Goal: Task Accomplishment & Management: Complete application form

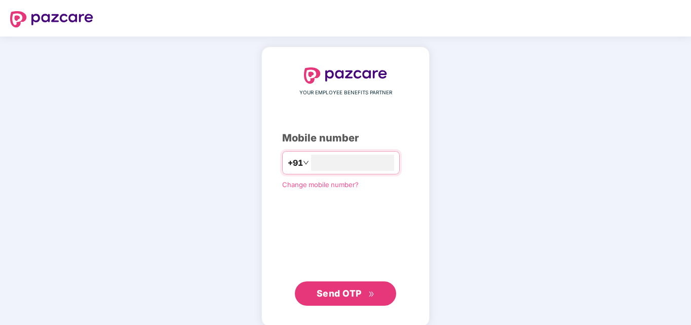
type input "**********"
click at [338, 295] on span "Send OTP" at bounding box center [339, 293] width 45 height 11
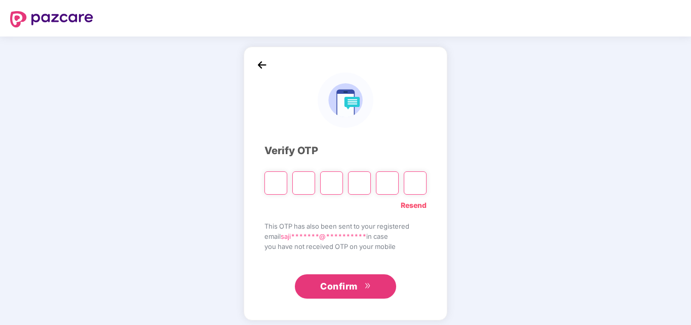
type input "*"
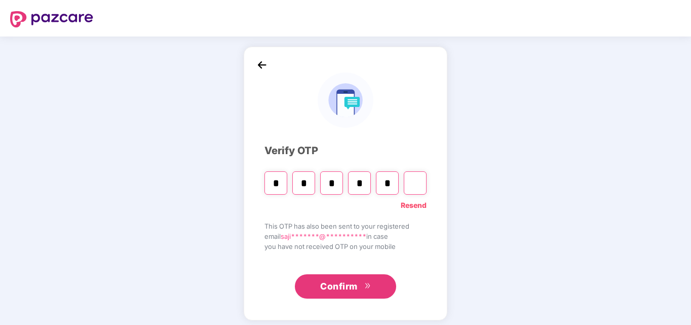
type input "*"
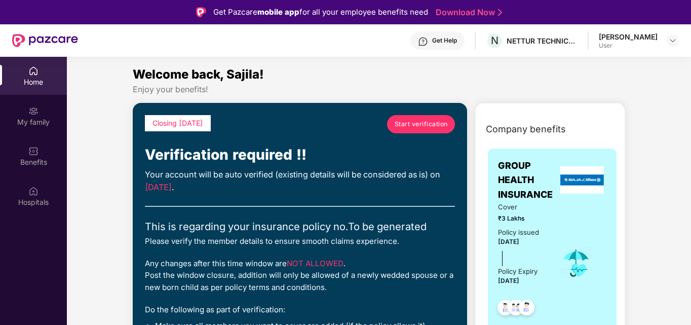
click at [434, 124] on span "Start verification" at bounding box center [421, 124] width 53 height 10
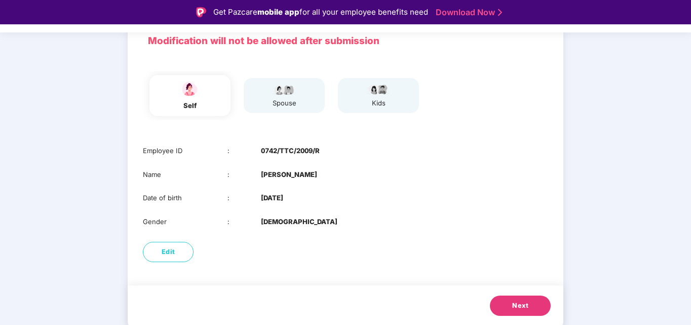
scroll to position [24, 0]
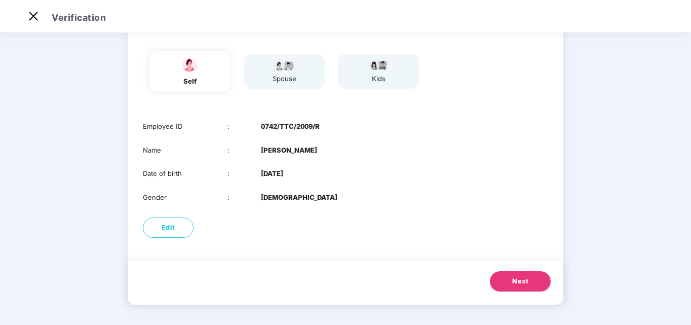
click at [534, 279] on button "Next" at bounding box center [520, 281] width 61 height 20
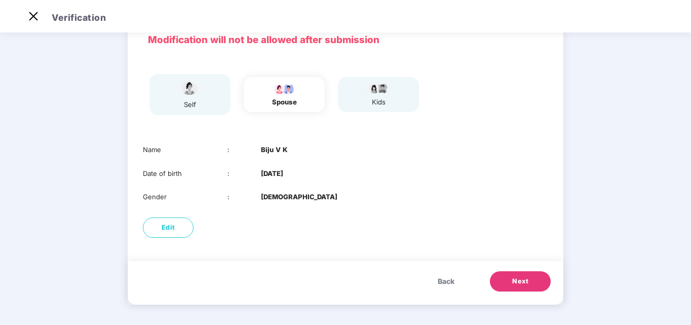
scroll to position [53, 0]
click at [533, 278] on button "Next" at bounding box center [520, 281] width 61 height 20
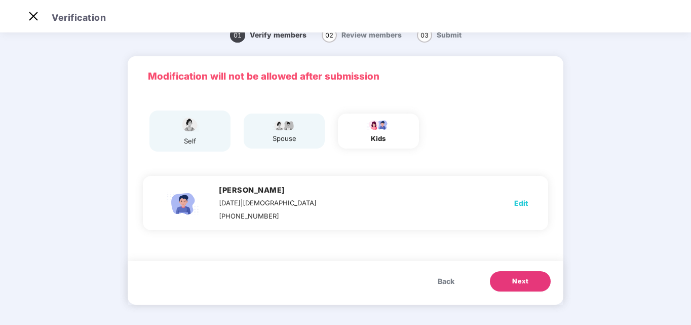
scroll to position [16, 0]
click at [532, 277] on button "Next" at bounding box center [520, 281] width 61 height 20
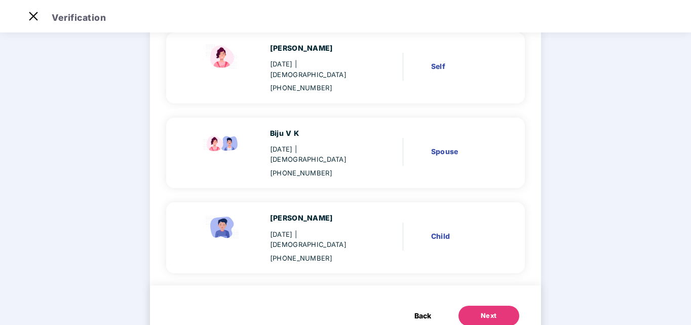
scroll to position [104, 0]
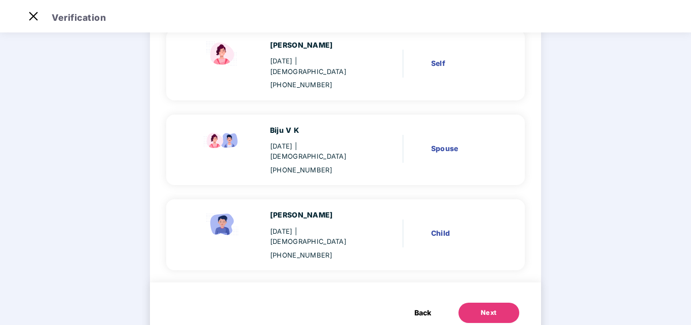
click at [504, 302] on button "Next" at bounding box center [488, 312] width 61 height 20
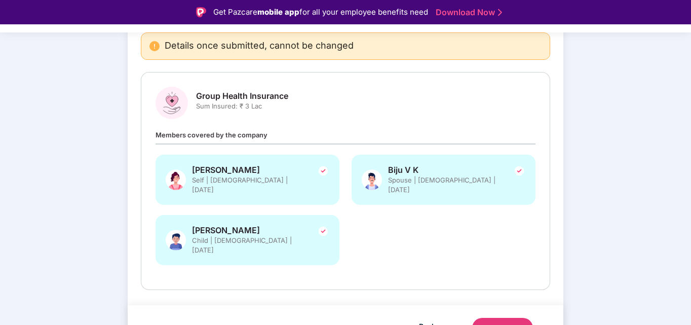
click at [509, 323] on div "Submit" at bounding box center [502, 328] width 24 height 10
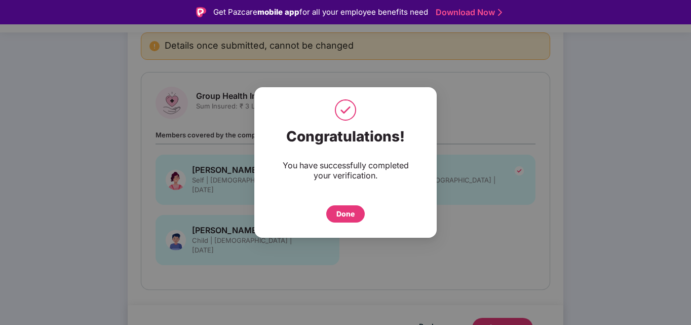
click at [348, 213] on div "Done" at bounding box center [345, 213] width 18 height 11
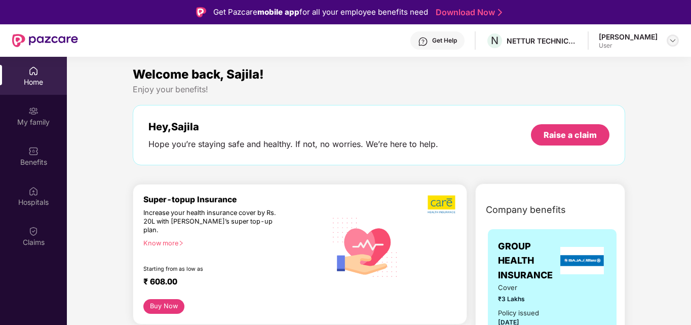
click at [675, 42] on img at bounding box center [673, 40] width 8 height 8
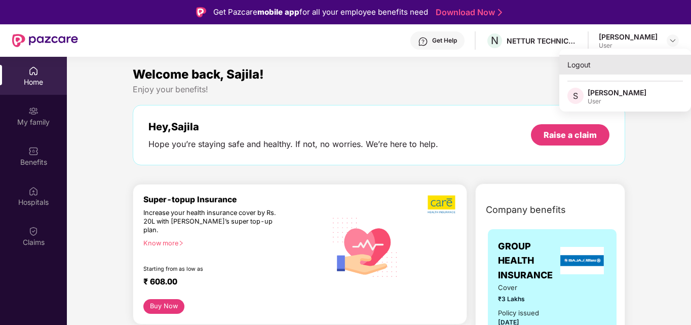
click at [583, 68] on div "Logout" at bounding box center [625, 65] width 132 height 20
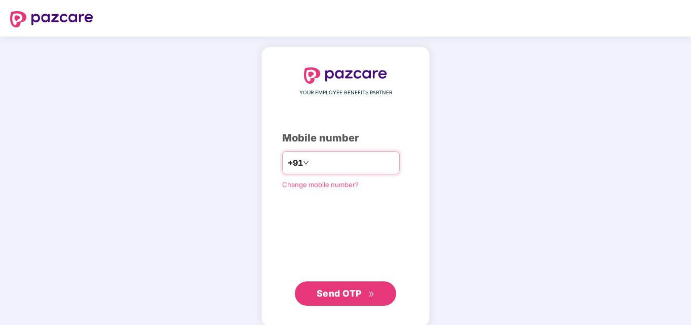
click at [324, 166] on input "**********" at bounding box center [352, 162] width 83 height 16
click at [346, 163] on input "*********" at bounding box center [352, 162] width 83 height 16
type input "**********"
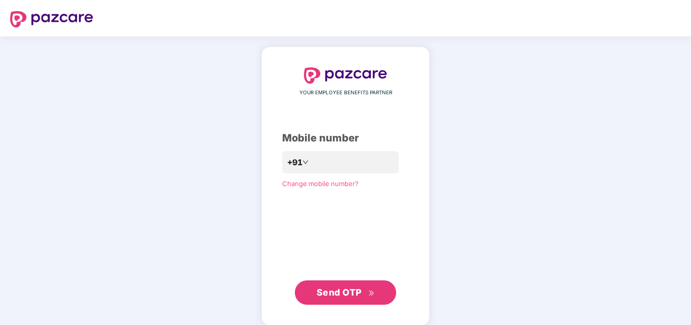
click at [343, 287] on span "Send OTP" at bounding box center [339, 292] width 45 height 11
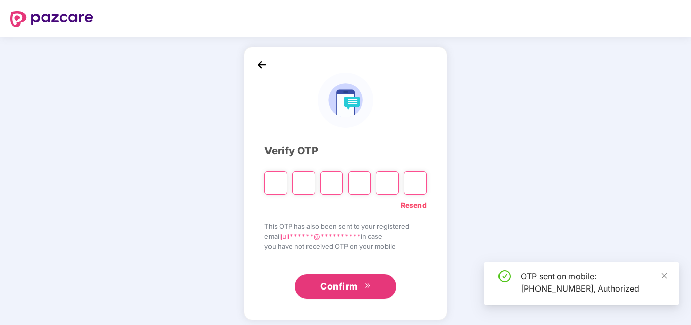
type input "*"
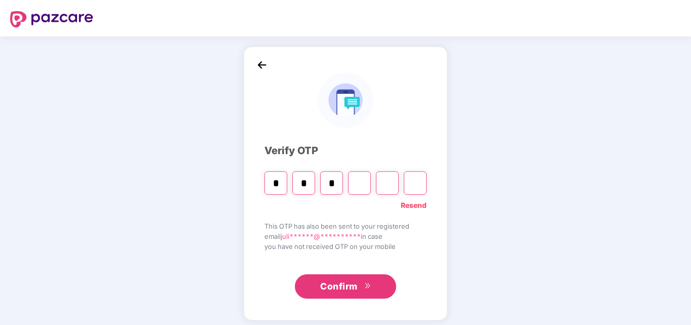
type input "*"
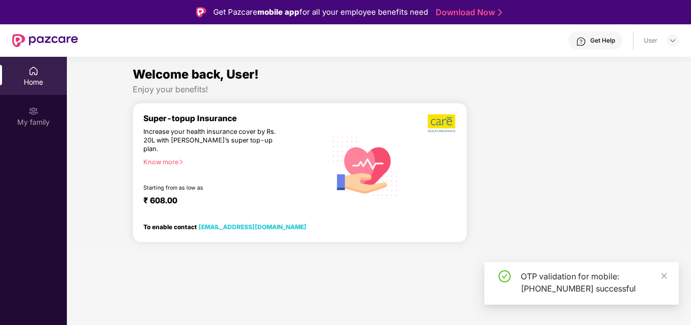
click at [670, 276] on div "OTP validation for mobile: +919207339796 successful" at bounding box center [581, 283] width 194 height 43
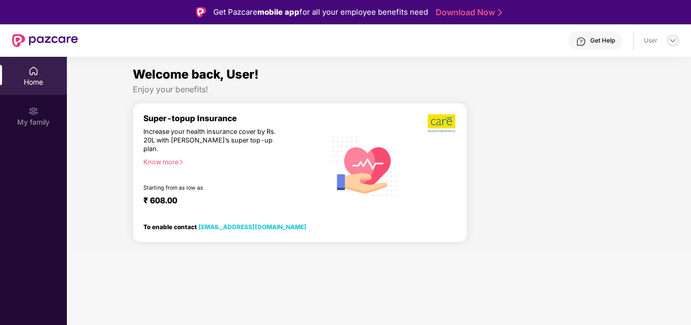
click at [672, 42] on img at bounding box center [673, 40] width 8 height 8
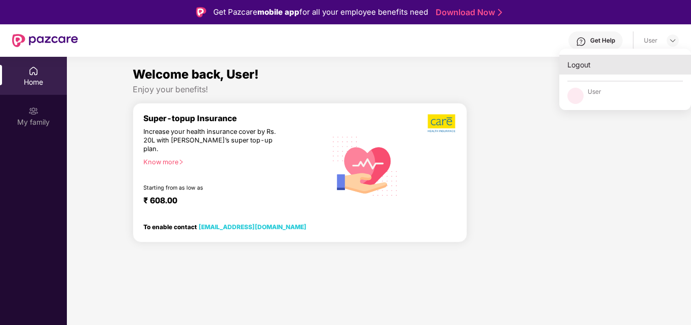
click at [592, 64] on div "Logout" at bounding box center [625, 65] width 132 height 20
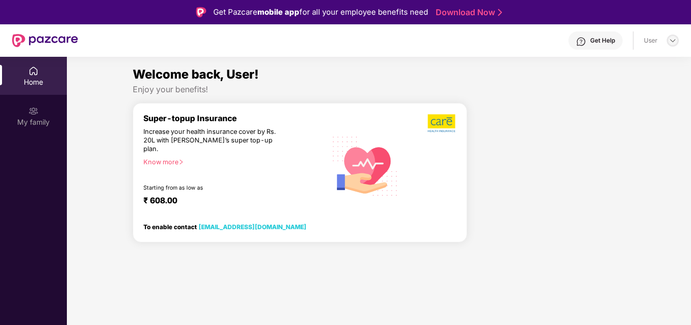
click at [669, 45] on div at bounding box center [673, 40] width 12 height 12
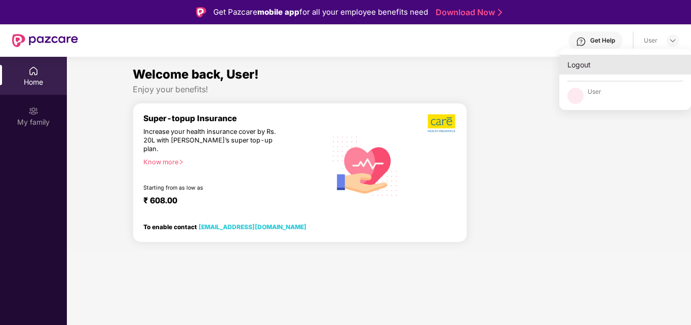
click at [595, 62] on div "Logout" at bounding box center [625, 65] width 132 height 20
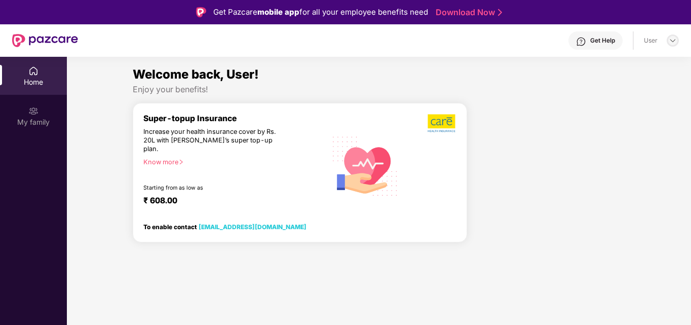
click at [673, 41] on img at bounding box center [673, 40] width 8 height 8
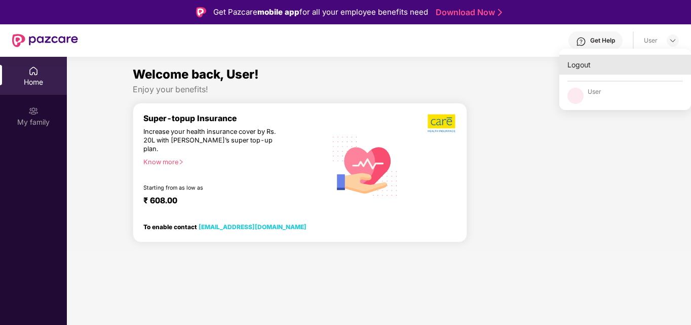
click at [569, 70] on div "Logout" at bounding box center [625, 65] width 132 height 20
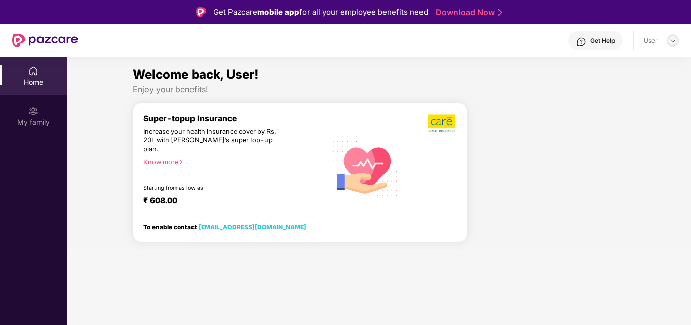
click at [677, 38] on div at bounding box center [673, 40] width 12 height 12
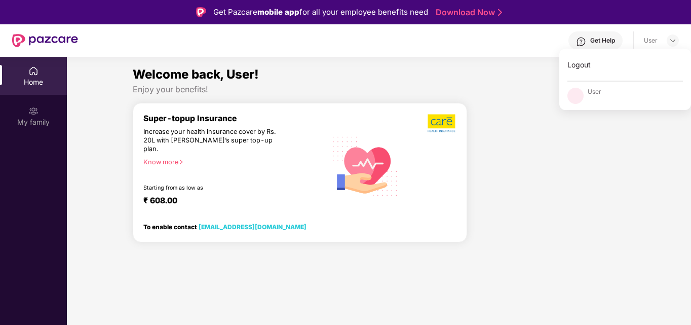
click at [412, 75] on div "Welcome back, User!" at bounding box center [379, 74] width 492 height 19
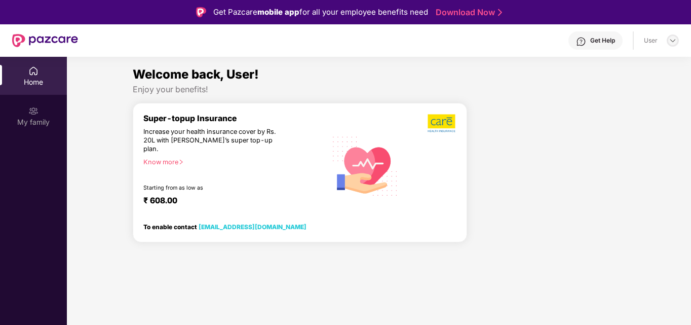
click at [674, 43] on img at bounding box center [673, 40] width 8 height 8
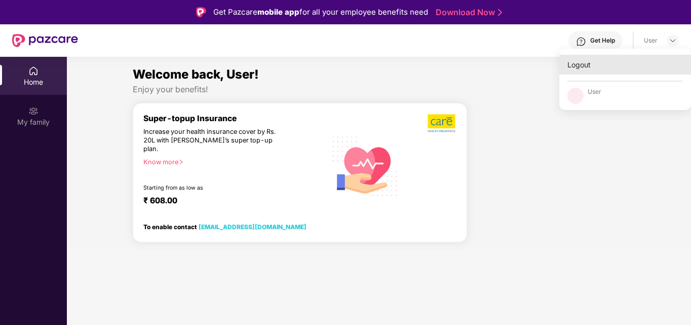
click at [586, 68] on div "Logout" at bounding box center [625, 65] width 132 height 20
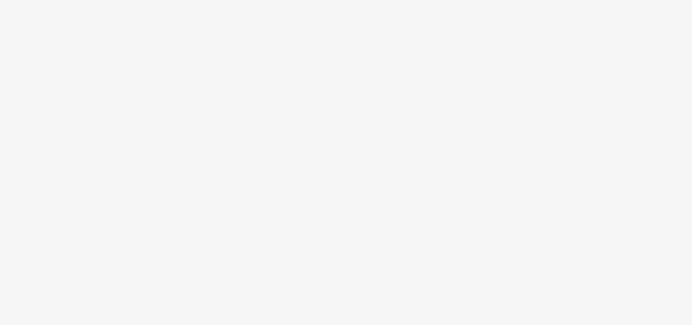
click at [346, 179] on html at bounding box center [346, 162] width 692 height 325
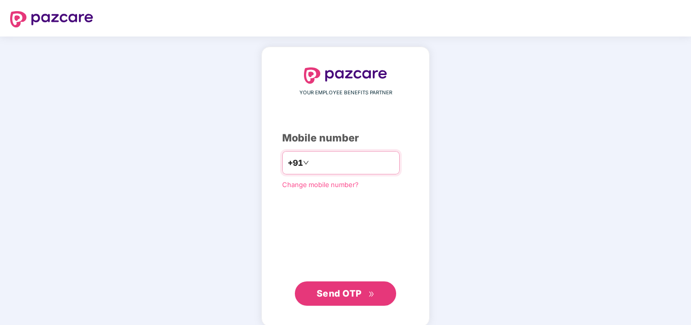
click at [311, 161] on input "number" at bounding box center [352, 162] width 83 height 16
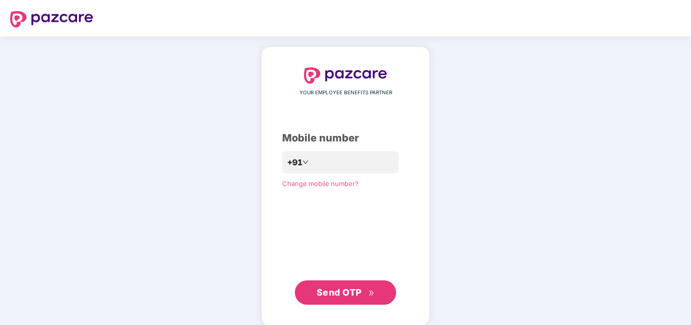
click at [335, 289] on span "Send OTP" at bounding box center [339, 292] width 45 height 11
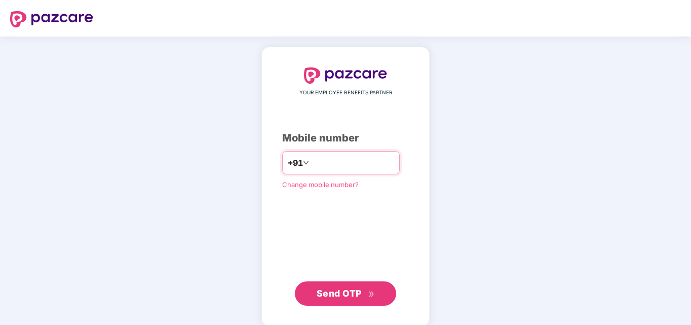
click at [358, 164] on input "**********" at bounding box center [352, 162] width 83 height 16
type input "*"
type input "**********"
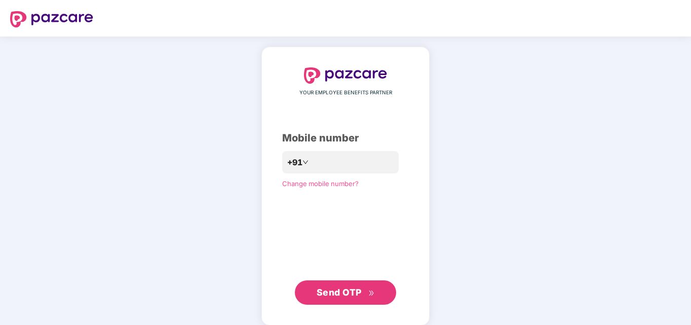
click at [355, 298] on span "Send OTP" at bounding box center [346, 292] width 58 height 14
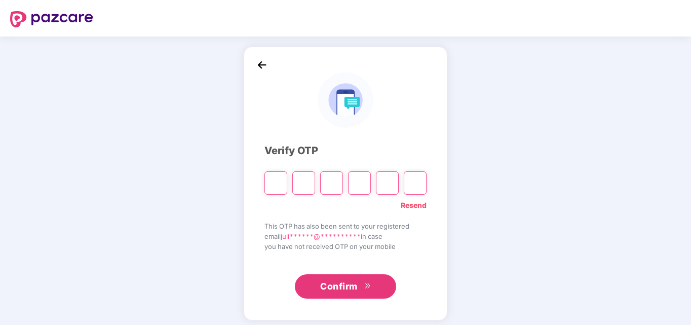
type input "*"
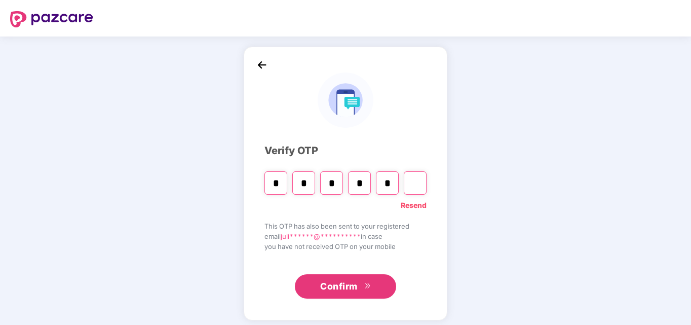
type input "*"
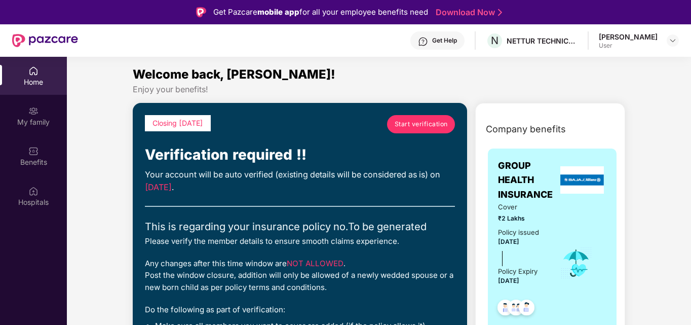
click at [409, 125] on span "Start verification" at bounding box center [421, 124] width 53 height 10
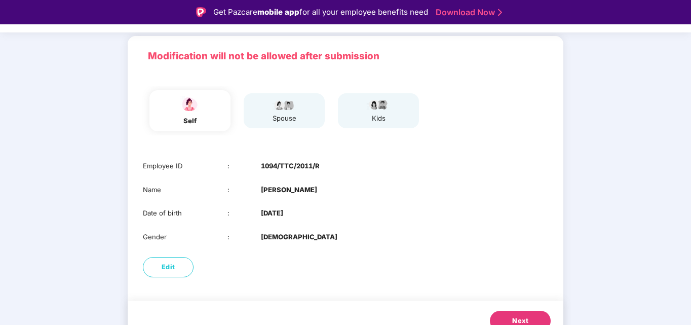
scroll to position [76, 0]
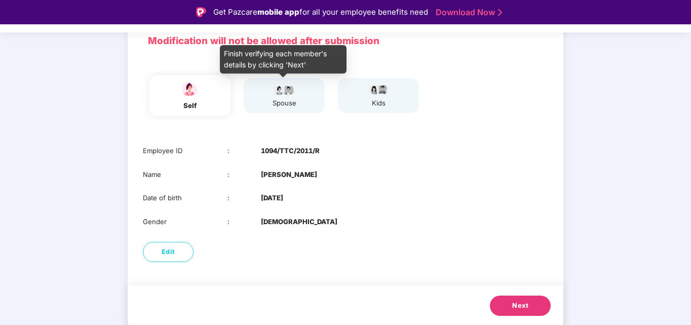
click at [293, 107] on div "spouse" at bounding box center [283, 103] width 25 height 11
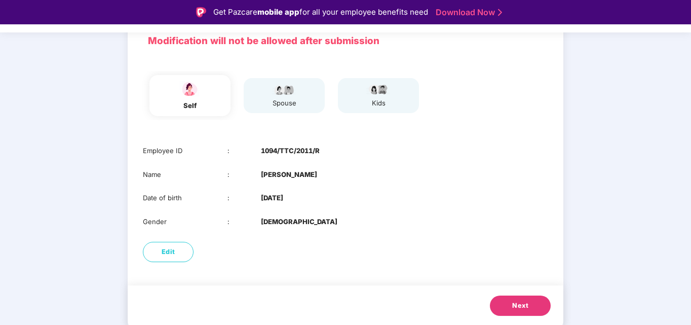
click at [525, 301] on span "Next" at bounding box center [520, 305] width 16 height 10
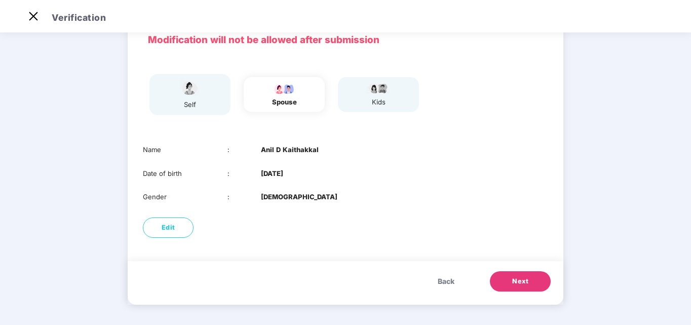
click at [524, 281] on span "Next" at bounding box center [520, 281] width 16 height 10
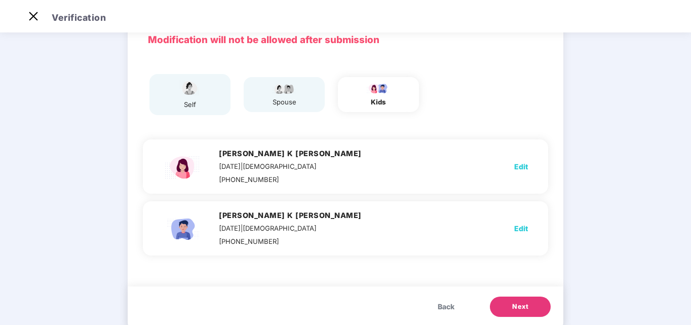
scroll to position [76, 0]
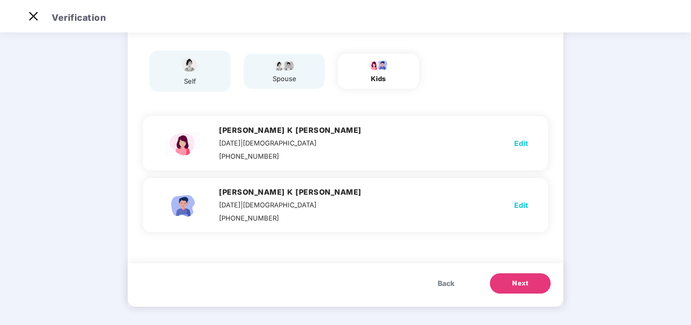
click at [526, 288] on span "Next" at bounding box center [520, 283] width 16 height 10
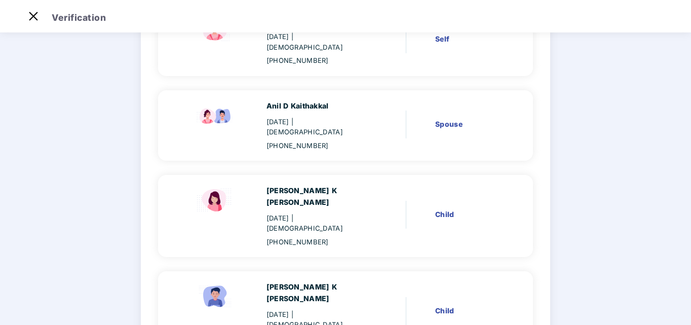
scroll to position [179, 0]
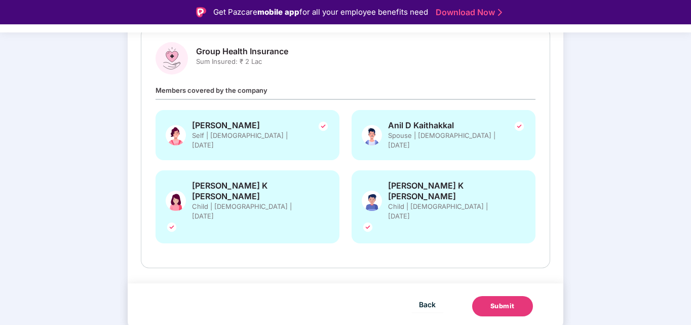
scroll to position [107, 0]
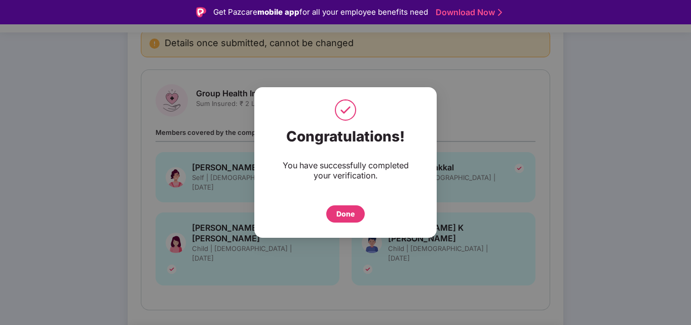
click at [349, 210] on div "Done" at bounding box center [345, 213] width 18 height 11
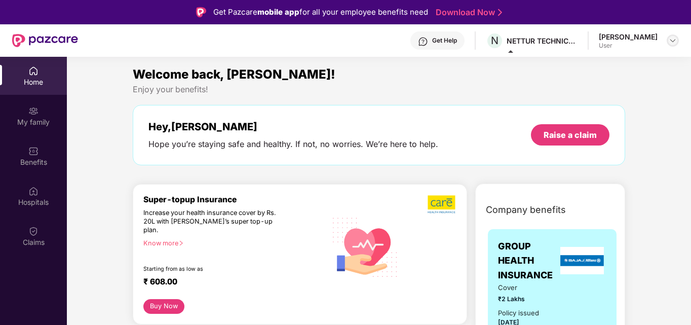
click at [675, 40] on img at bounding box center [673, 40] width 8 height 8
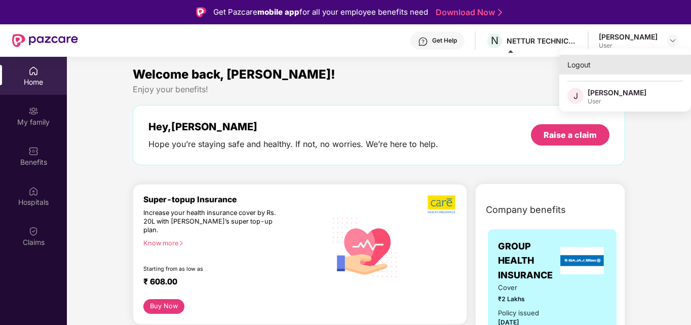
click at [588, 62] on div "Logout" at bounding box center [625, 65] width 132 height 20
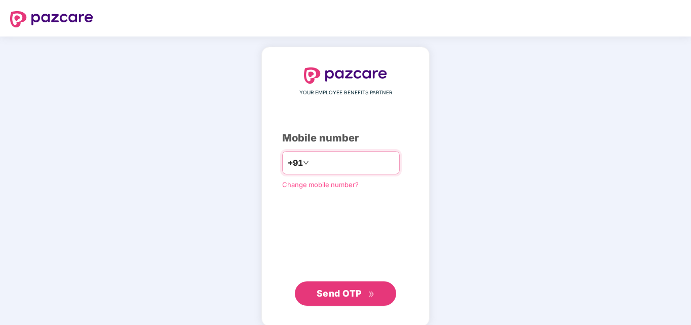
type input "**********"
click at [339, 288] on span "Send OTP" at bounding box center [339, 293] width 45 height 11
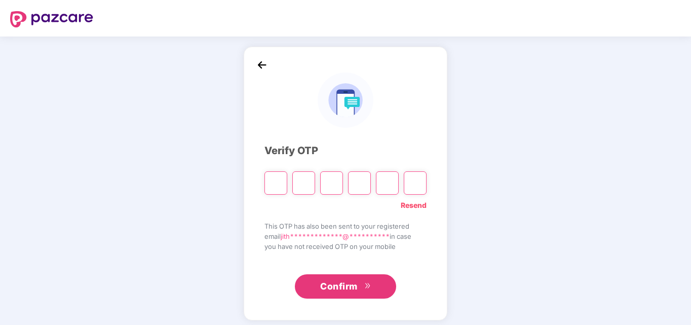
type input "*"
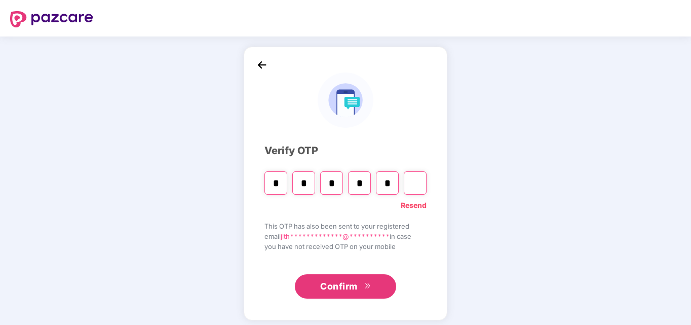
type input "*"
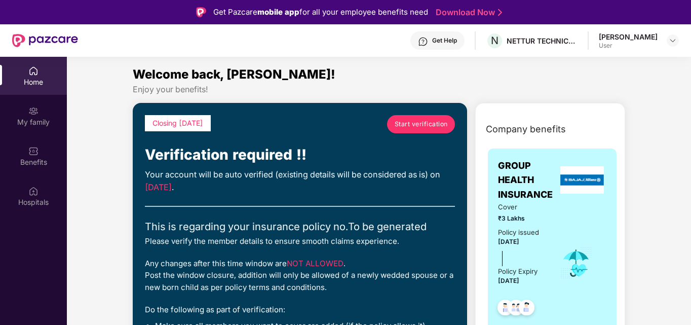
click at [414, 121] on span "Start verification" at bounding box center [421, 124] width 53 height 10
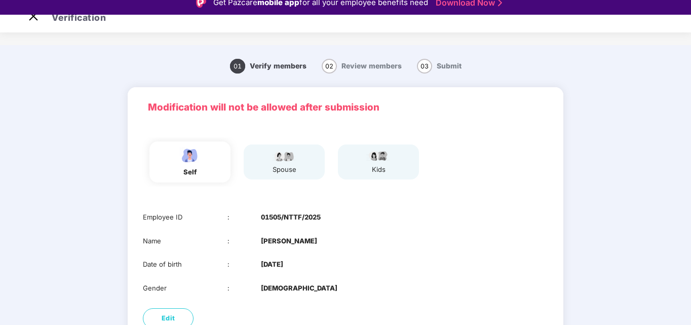
scroll to position [24, 0]
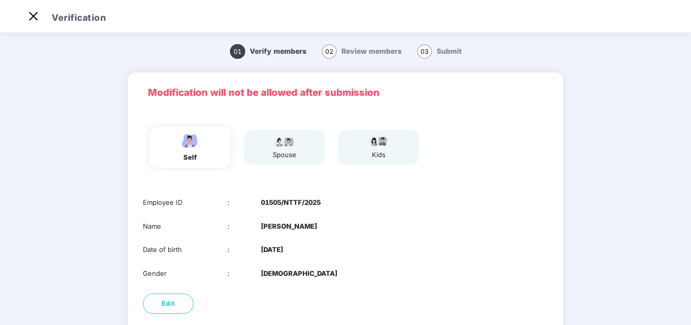
drag, startPoint x: 689, startPoint y: 240, endPoint x: 687, endPoint y: 279, distance: 39.1
click at [687, 279] on main "01 Verify members 02 Review members 03 Submit Modification will not be allowed …" at bounding box center [345, 215] width 691 height 370
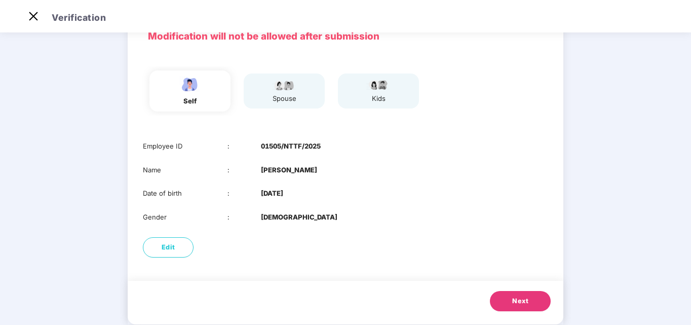
scroll to position [57, 0]
click at [533, 191] on div "Date of birth : 09 Nov 1989" at bounding box center [345, 192] width 405 height 11
click at [517, 300] on span "Next" at bounding box center [520, 300] width 16 height 10
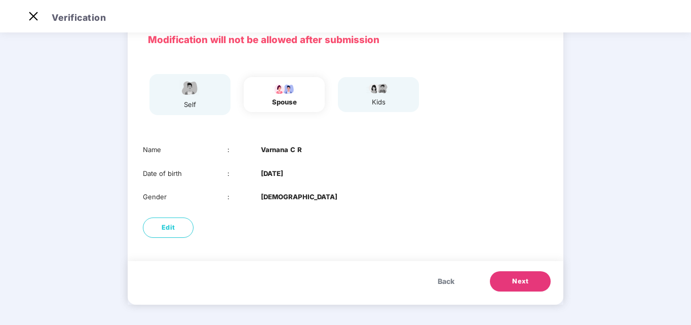
scroll to position [53, 0]
click at [534, 280] on button "Next" at bounding box center [520, 281] width 61 height 20
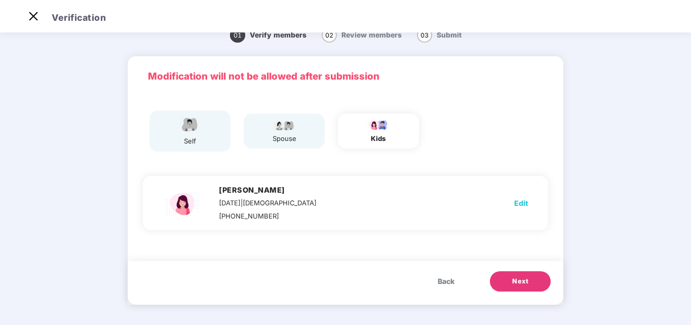
scroll to position [16, 0]
click at [530, 285] on button "Next" at bounding box center [520, 281] width 61 height 20
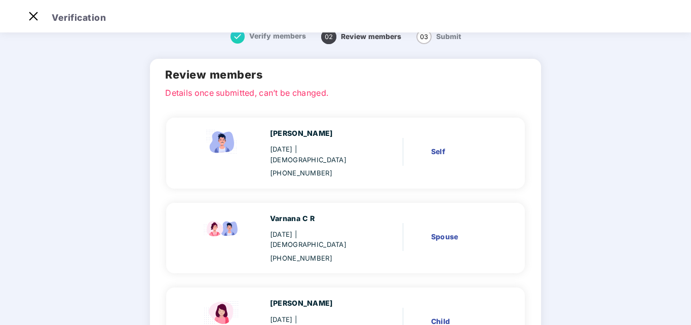
drag, startPoint x: 689, startPoint y: 193, endPoint x: 688, endPoint y: 243, distance: 49.1
click at [688, 242] on main "Verify members 02 Review members 03 Submit Review members Details once submitte…" at bounding box center [345, 229] width 691 height 430
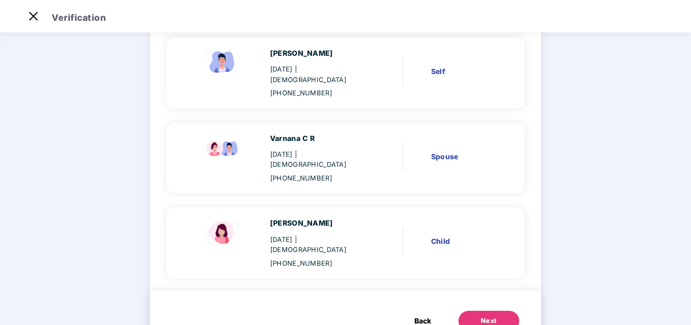
scroll to position [104, 0]
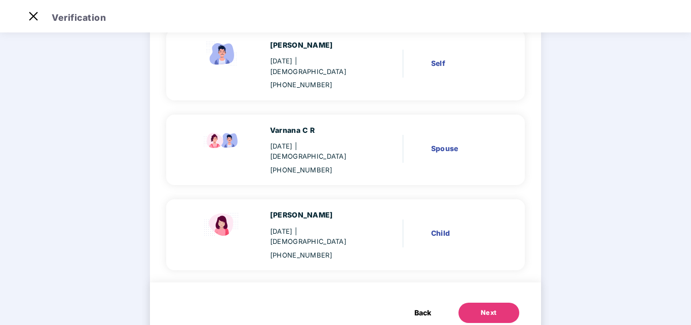
click at [491, 307] on div "Next" at bounding box center [489, 312] width 16 height 10
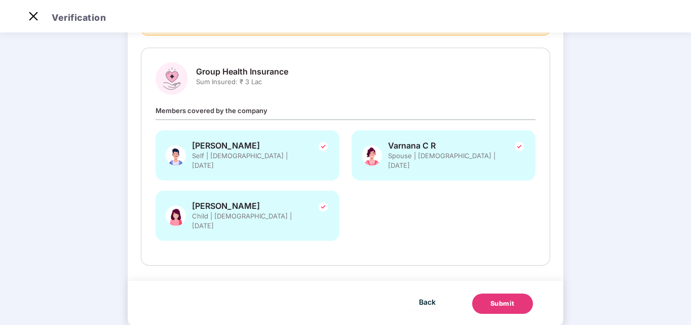
scroll to position [0, 0]
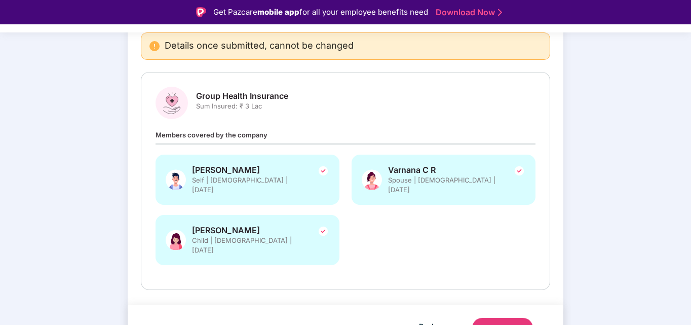
click at [522, 318] on button "Submit" at bounding box center [502, 328] width 61 height 20
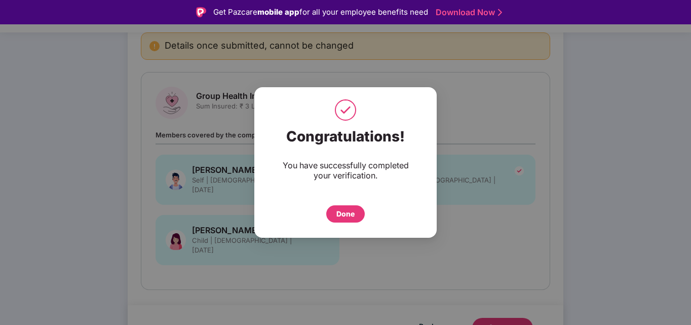
click at [345, 215] on div "Done" at bounding box center [345, 213] width 18 height 11
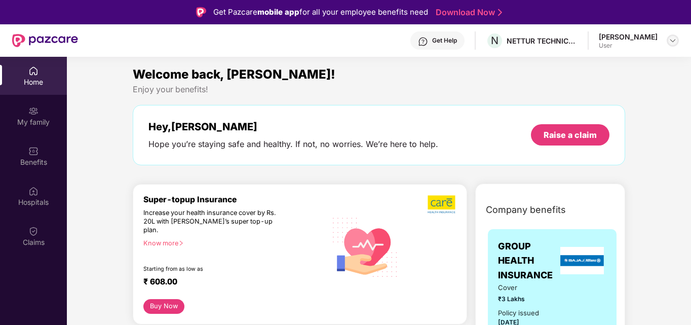
click at [673, 40] on img at bounding box center [673, 40] width 8 height 8
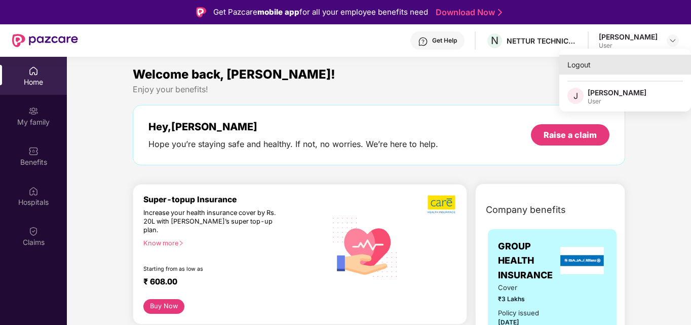
click at [588, 63] on div "Logout" at bounding box center [625, 65] width 132 height 20
